Goal: Information Seeking & Learning: Learn about a topic

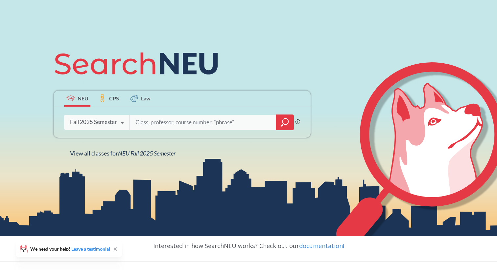
scroll to position [56, 0]
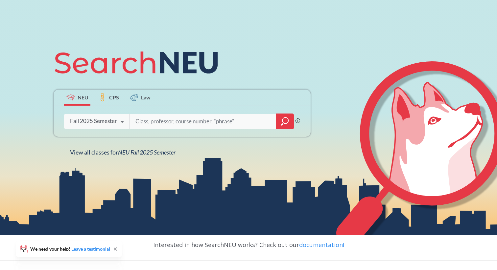
click at [207, 129] on div "Phrase search guarantees the exact search appears in the results. Ex. If you wa…" at bounding box center [182, 121] width 257 height 31
click at [207, 121] on input "search" at bounding box center [203, 122] width 137 height 14
click at [120, 101] on label "CPS" at bounding box center [109, 98] width 26 height 16
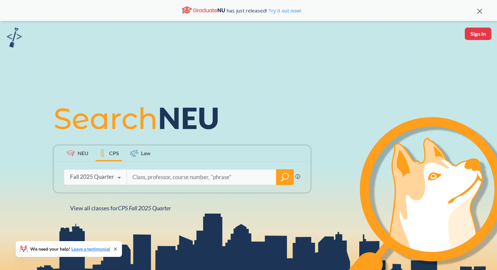
click at [89, 170] on div "Fall 2025 Quarter Fall 2025 Quarter Summer 2025 Semester Spring 2025 Quarter Sp…" at bounding box center [95, 177] width 62 height 16
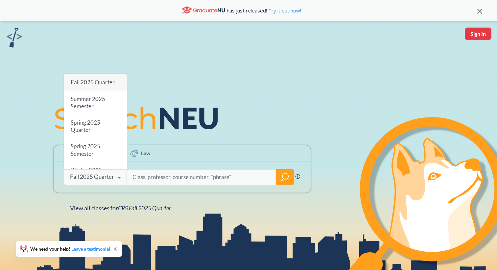
click at [149, 116] on icon at bounding box center [105, 118] width 101 height 22
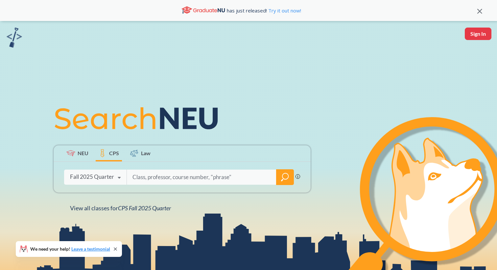
click at [85, 152] on span "NEU" at bounding box center [83, 153] width 11 height 8
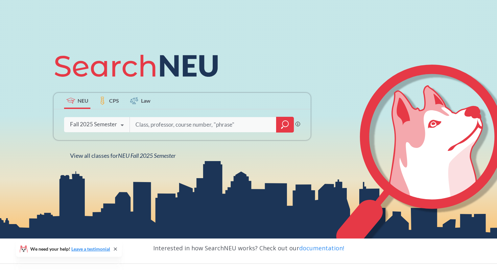
scroll to position [54, 0]
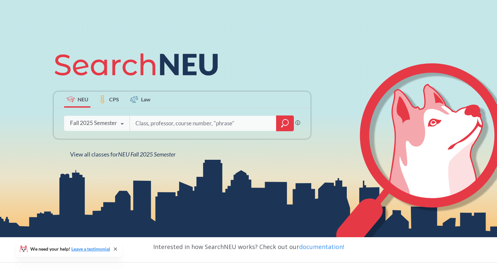
click at [230, 119] on input "search" at bounding box center [203, 124] width 137 height 14
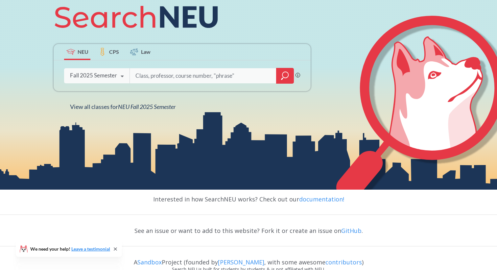
scroll to position [102, 0]
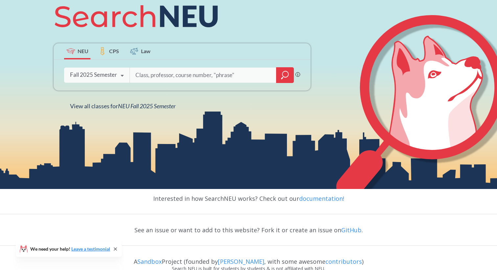
click at [266, 80] on input "search" at bounding box center [203, 75] width 137 height 14
click at [266, 79] on input "search" at bounding box center [203, 75] width 137 height 14
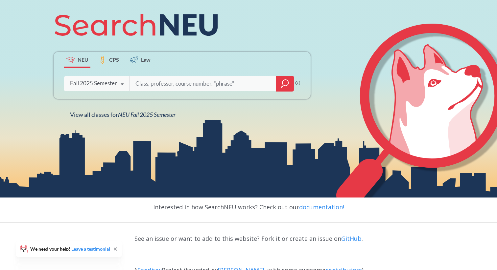
scroll to position [89, 0]
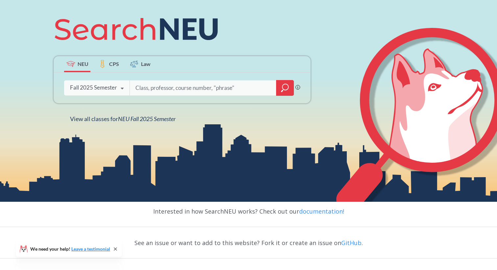
click at [262, 84] on input "search" at bounding box center [203, 88] width 137 height 14
type input "s"
click at [111, 94] on div "Fall 2025 Semester Fall 2025 Semester Summer 2 2025 Semester Summer Full 2025 S…" at bounding box center [96, 87] width 65 height 16
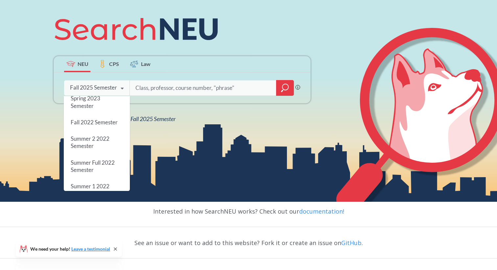
scroll to position [0, 0]
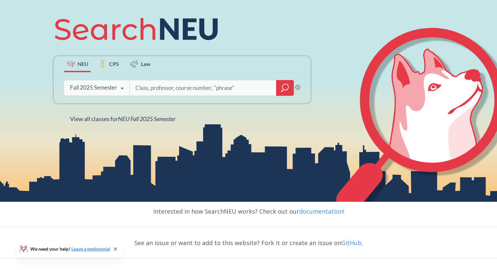
click at [186, 91] on input "search" at bounding box center [203, 88] width 137 height 14
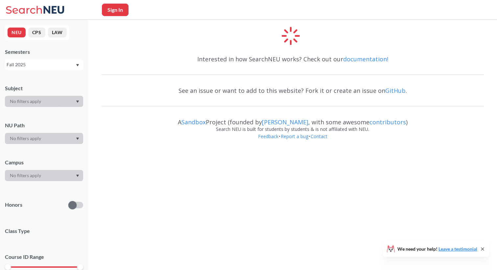
click at [48, 137] on div at bounding box center [44, 138] width 78 height 11
click at [66, 139] on div at bounding box center [44, 138] width 78 height 11
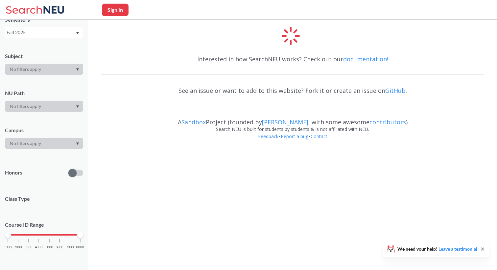
scroll to position [13, 0]
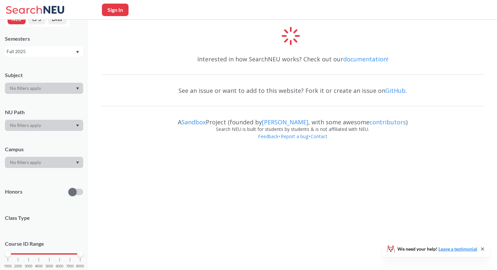
click at [65, 131] on div "Subject NU Path Campus Honors Class Type Course ID Range 1000 2000 3000 4000 50…" at bounding box center [44, 173] width 78 height 216
click at [65, 129] on div at bounding box center [44, 125] width 78 height 11
click at [66, 126] on div at bounding box center [44, 125] width 78 height 11
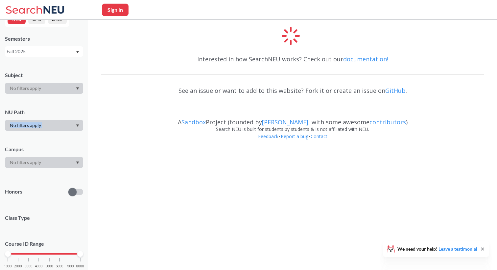
click at [66, 124] on div at bounding box center [44, 125] width 78 height 11
click at [78, 126] on icon "Dropdown arrow" at bounding box center [77, 125] width 3 height 3
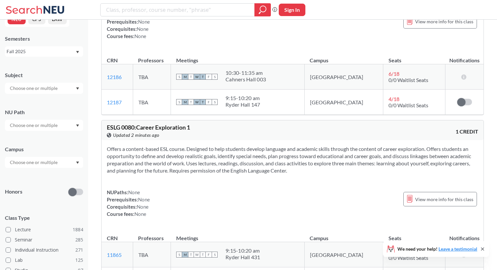
scroll to position [48, 0]
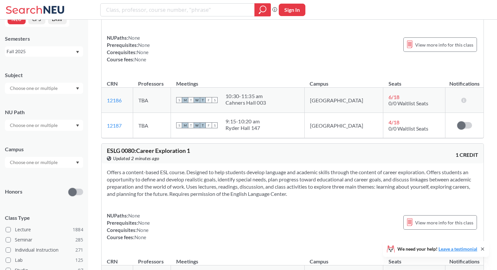
click at [45, 120] on div at bounding box center [44, 125] width 78 height 11
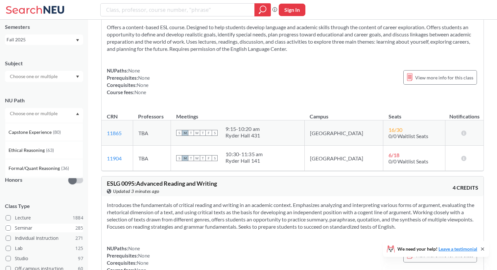
scroll to position [145, 0]
click at [60, 112] on div at bounding box center [44, 113] width 78 height 11
click at [63, 115] on div at bounding box center [44, 113] width 78 height 11
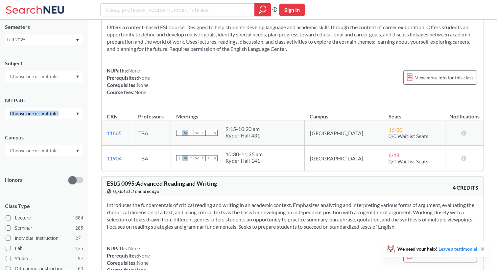
click at [74, 116] on div at bounding box center [44, 113] width 78 height 11
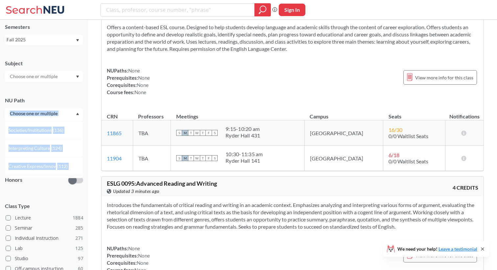
scroll to position [17, 0]
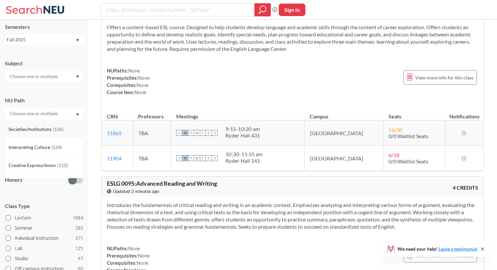
click at [78, 134] on div "Societies/Institutions ( 136 )" at bounding box center [44, 129] width 78 height 18
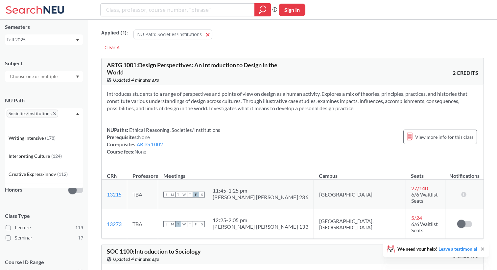
click at [54, 114] on icon "X to remove pill" at bounding box center [54, 113] width 3 height 3
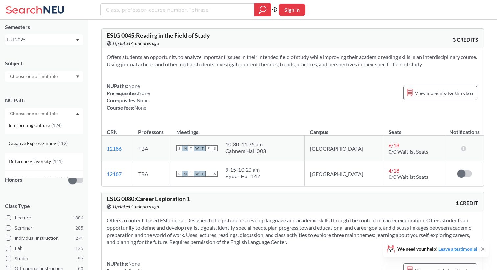
scroll to position [42, 0]
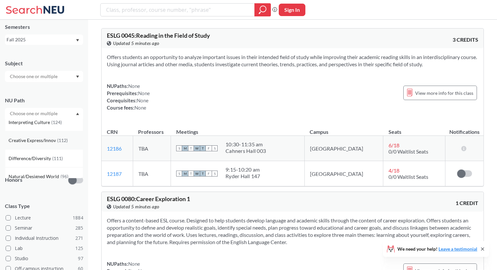
click at [64, 143] on span "( 112 )" at bounding box center [62, 141] width 11 height 6
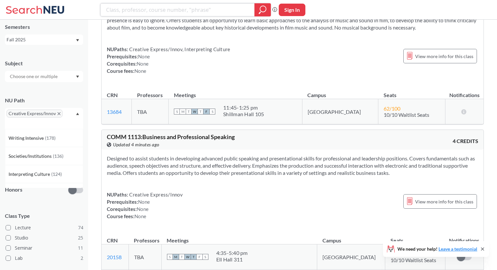
scroll to position [1080, 0]
click at [230, 10] on input "search" at bounding box center [177, 9] width 144 height 11
click at [76, 113] on icon "Dropdown arrow" at bounding box center [77, 114] width 3 height 3
click at [49, 113] on span "Creative Express/Innov" at bounding box center [35, 114] width 56 height 8
click at [59, 113] on icon "X to remove pill" at bounding box center [58, 113] width 3 height 3
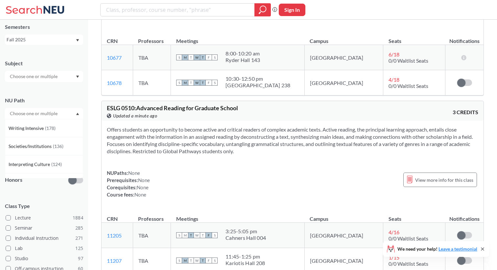
click at [58, 112] on input "text" at bounding box center [34, 114] width 55 height 8
type input "inter"
click at [44, 126] on span "Interpreting Culture" at bounding box center [30, 128] width 43 height 7
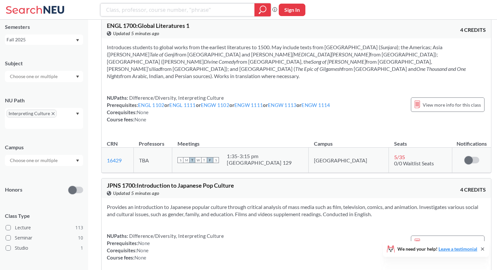
scroll to position [9492, 0]
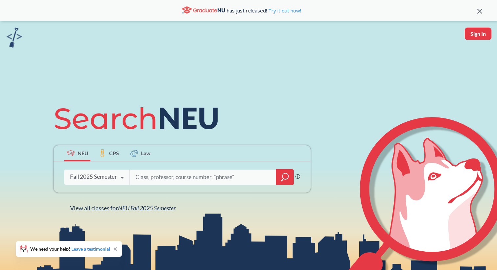
click at [287, 178] on icon "magnifying glass" at bounding box center [285, 177] width 8 height 9
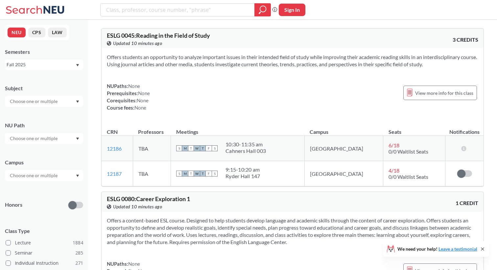
click at [63, 139] on div at bounding box center [44, 138] width 78 height 11
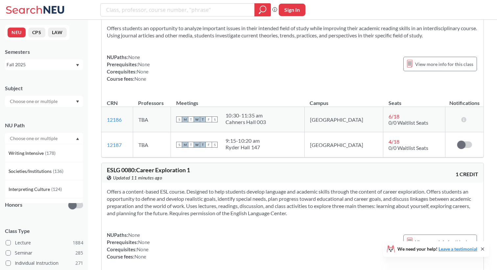
scroll to position [25, 0]
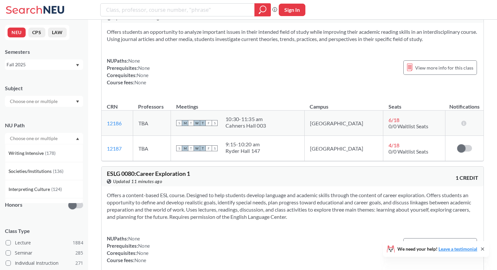
click at [60, 135] on div at bounding box center [44, 138] width 78 height 11
click at [60, 140] on div at bounding box center [44, 138] width 78 height 11
click at [57, 167] on div "Societies/Institutions ( 136 )" at bounding box center [44, 171] width 78 height 18
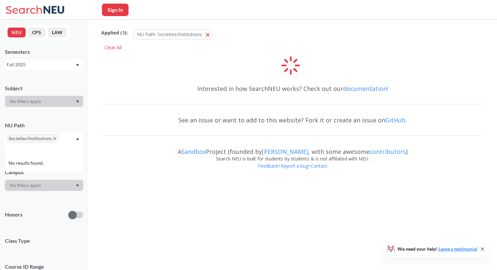
click at [175, 102] on div "Interested in how SearchNEU works? Check out our documentation! See an issue or…" at bounding box center [292, 129] width 382 height 101
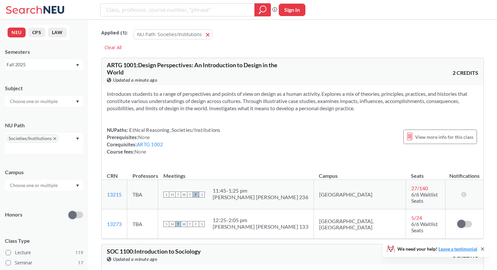
click at [58, 138] on div "Societies/Institutions" at bounding box center [44, 143] width 78 height 21
click at [46, 169] on span "Integration Experience" at bounding box center [33, 172] width 48 height 7
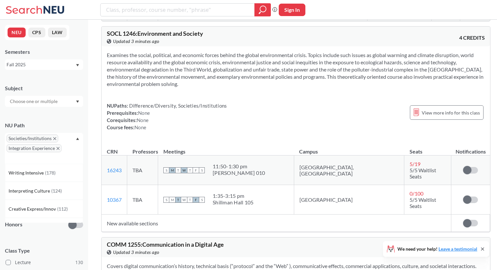
scroll to position [8100, 0]
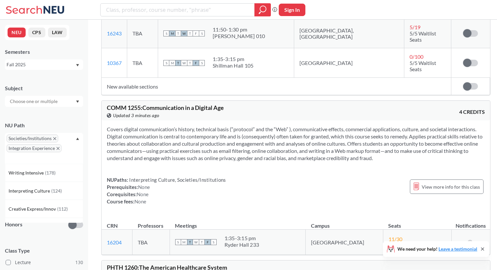
click at [55, 146] on span "Integration Experience" at bounding box center [34, 149] width 55 height 8
click at [59, 149] on icon "X to remove pill" at bounding box center [57, 148] width 3 height 3
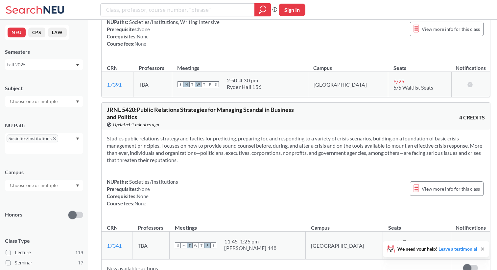
scroll to position [23460, 0]
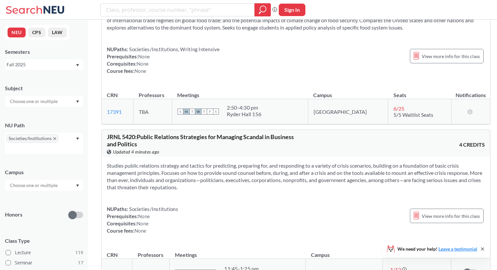
click at [481, 248] on icon at bounding box center [482, 249] width 5 height 5
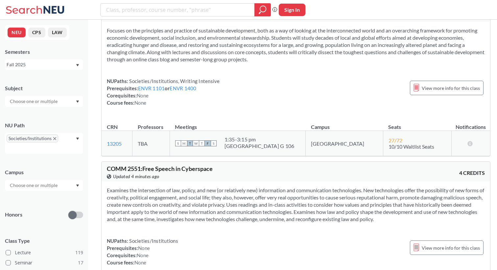
scroll to position [16531, 0]
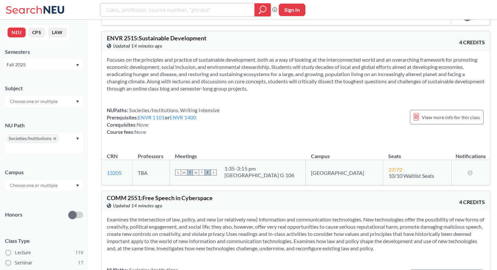
click at [211, 9] on input "search" at bounding box center [177, 9] width 144 height 11
type input "philosophy"
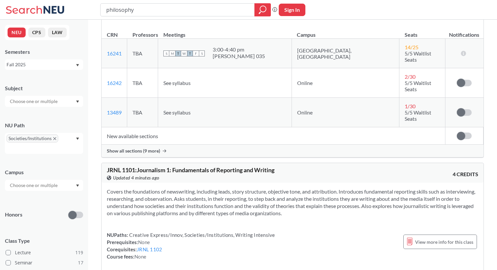
scroll to position [2378, 0]
click at [198, 13] on input "philosophy" at bounding box center [177, 9] width 144 height 11
type input "philosophy 1181"
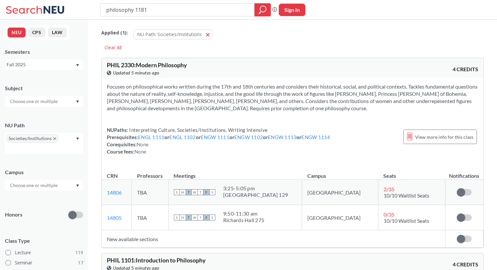
click at [177, 5] on input "philosophy 1181" at bounding box center [177, 9] width 144 height 11
click at [169, 11] on input "philosophy 1181" at bounding box center [177, 9] width 144 height 11
type input "philosophy"
click at [76, 138] on icon "Dropdown arrow" at bounding box center [77, 139] width 3 height 3
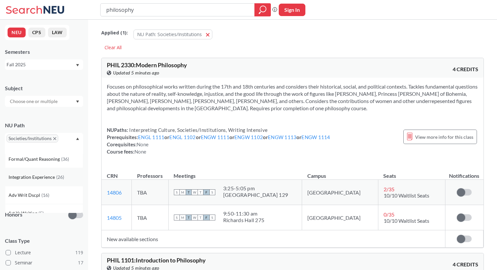
click at [53, 175] on span "Integration Experience" at bounding box center [33, 177] width 48 height 7
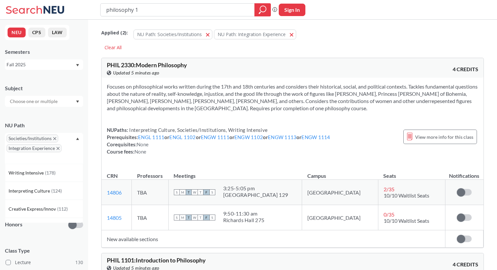
type input "philosophy"
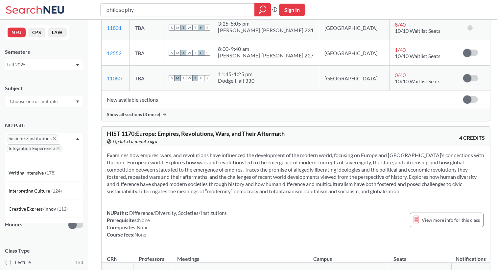
scroll to position [7474, 0]
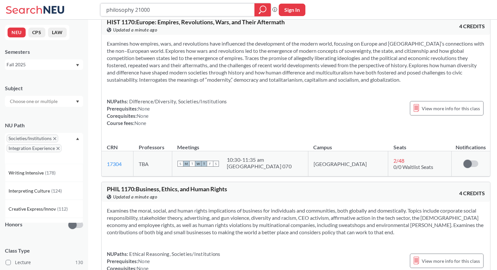
type input "philosophy 2100"
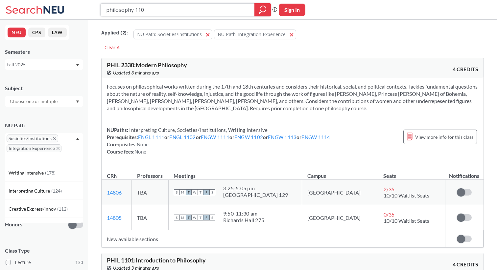
type input "philosophy 1101"
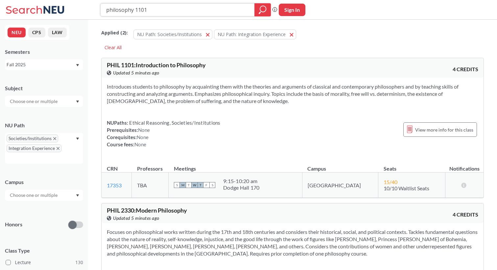
drag, startPoint x: 168, startPoint y: 11, endPoint x: 90, endPoint y: 15, distance: 78.6
click at [91, 14] on div "philosophy 1101 Phrase search guarantees the exact search appears in the result…" at bounding box center [248, 10] width 497 height 20
drag, startPoint x: 163, startPoint y: 10, endPoint x: 118, endPoint y: 9, distance: 44.7
click at [118, 9] on input "philosophy 1101" at bounding box center [177, 9] width 144 height 11
type input "p"
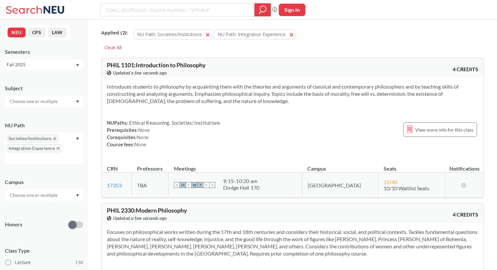
click at [88, 27] on div "NEU CPS LAW Semesters Fall 2025 Subject NU Path Societies/Institutions Integrat…" at bounding box center [44, 145] width 88 height 251
click at [268, 6] on div at bounding box center [262, 9] width 16 height 13
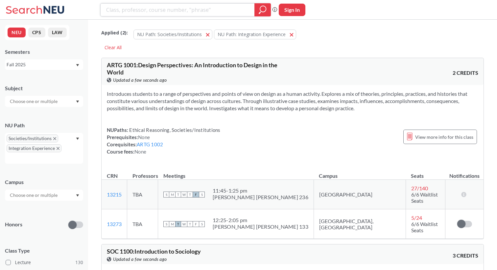
click at [266, 9] on div at bounding box center [262, 9] width 16 height 13
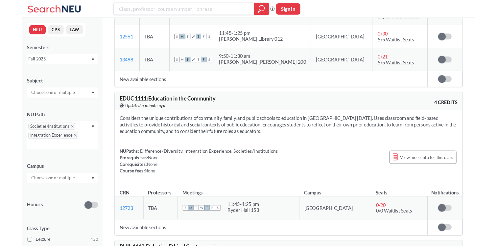
scroll to position [2965, 0]
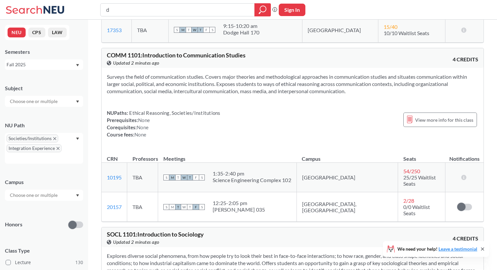
scroll to position [1559, 0]
type input "d"
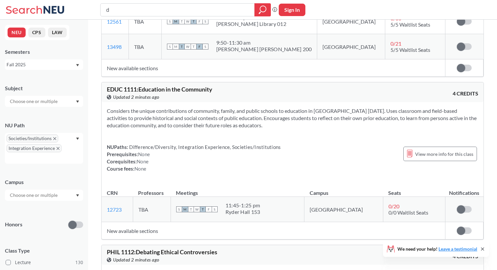
scroll to position [2976, 0]
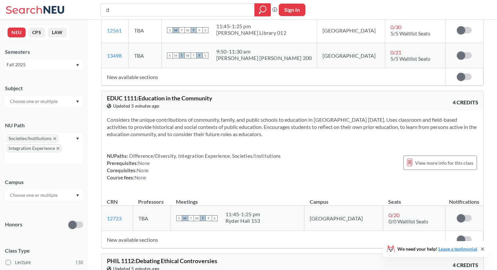
click at [426, 91] on div "EDUC 1111 : Education in the Community View this course on Banner. Updated 5 mi…" at bounding box center [292, 101] width 382 height 20
